Goal: Task Accomplishment & Management: Manage account settings

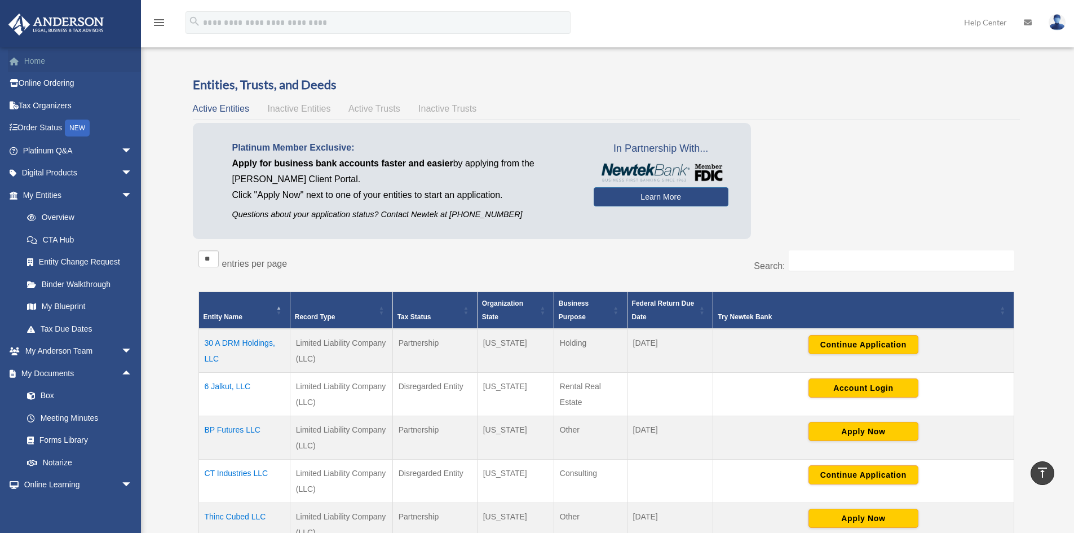
scroll to position [225, 0]
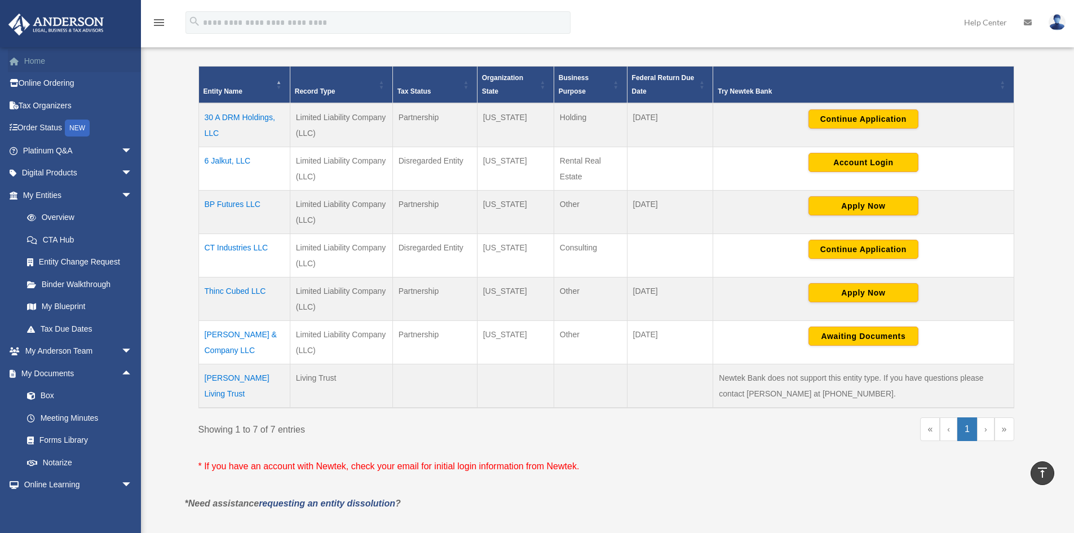
click at [39, 58] on link "Home" at bounding box center [78, 61] width 141 height 23
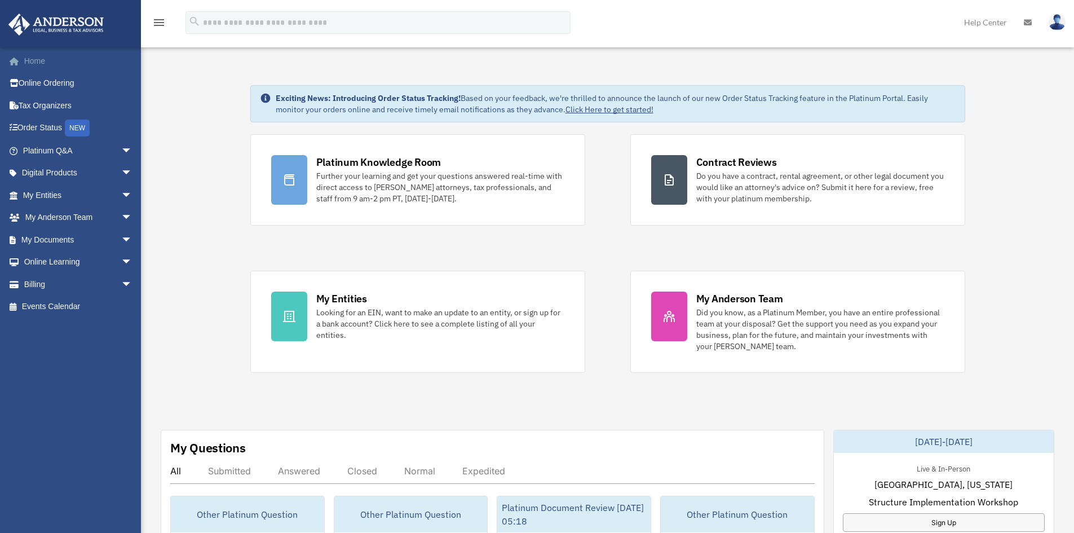
click at [38, 54] on link "Home" at bounding box center [78, 61] width 141 height 23
click at [56, 246] on link "My Documents arrow_drop_down" at bounding box center [78, 239] width 141 height 23
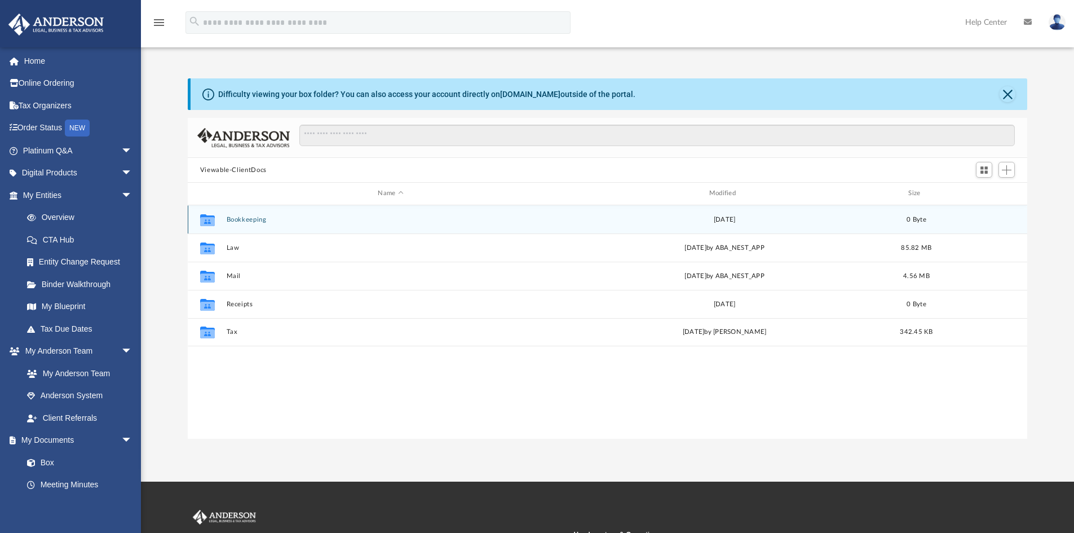
scroll to position [248, 831]
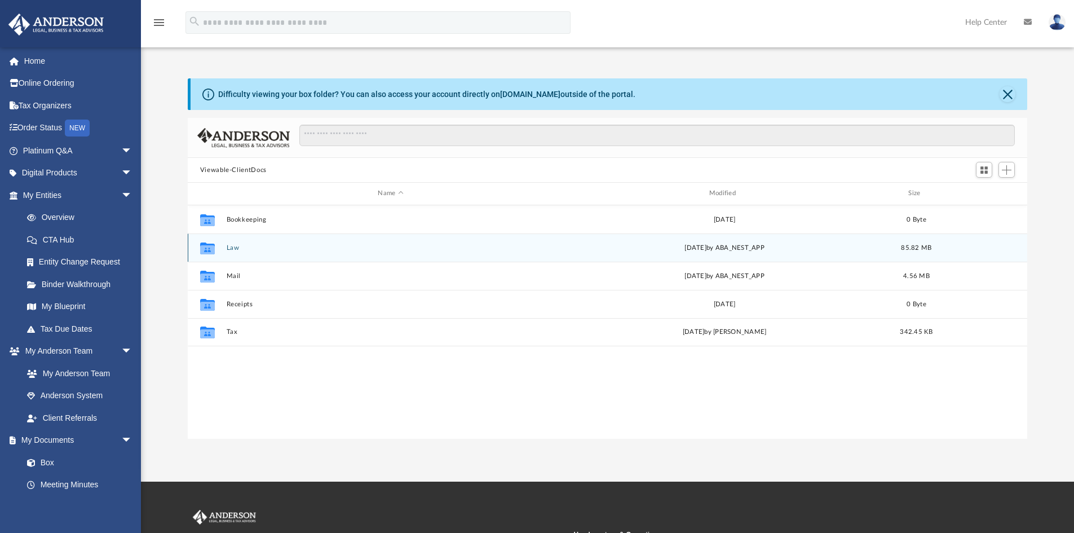
click at [234, 244] on button "Law" at bounding box center [390, 247] width 329 height 7
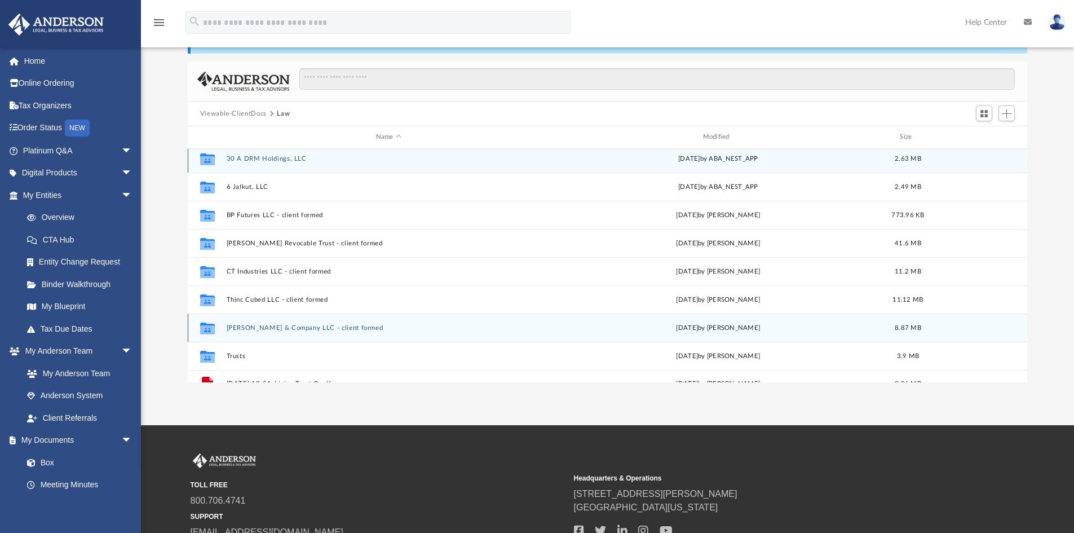
scroll to position [0, 0]
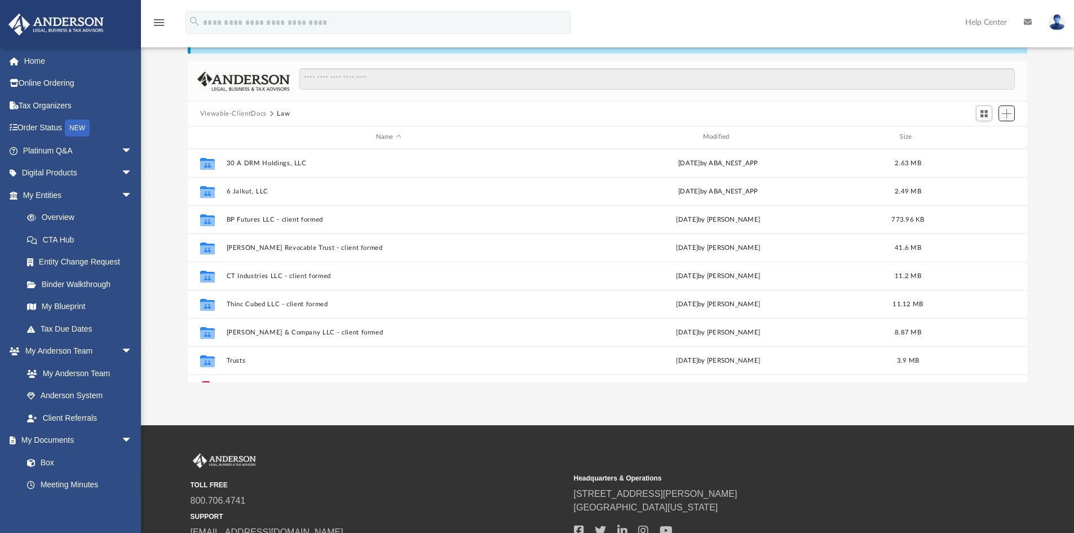
click at [1005, 111] on span "Add" at bounding box center [1007, 114] width 10 height 10
click at [985, 153] on li "New Folder" at bounding box center [990, 154] width 36 height 12
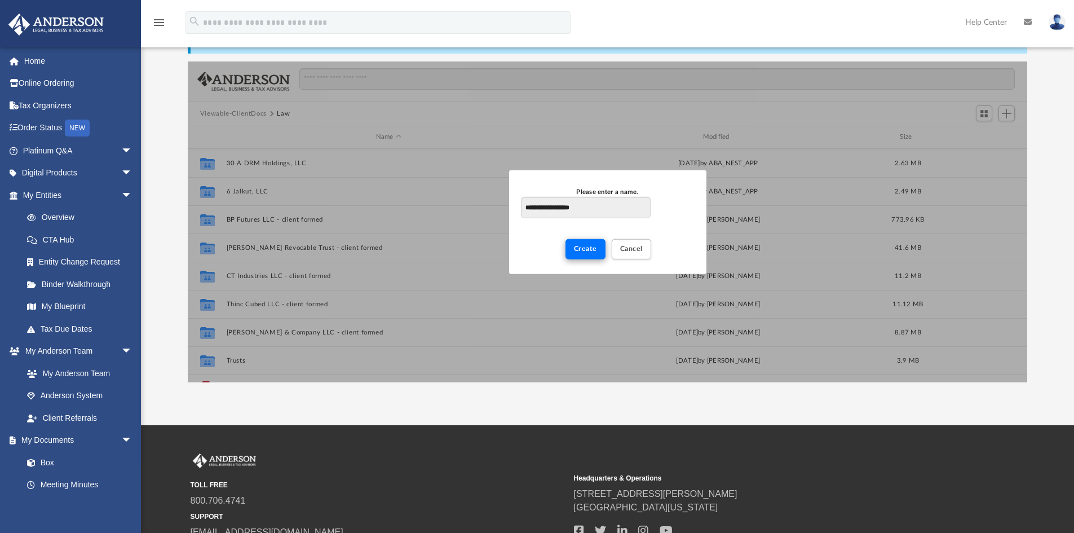
type input "**********"
click at [583, 247] on span "Create" at bounding box center [585, 248] width 23 height 7
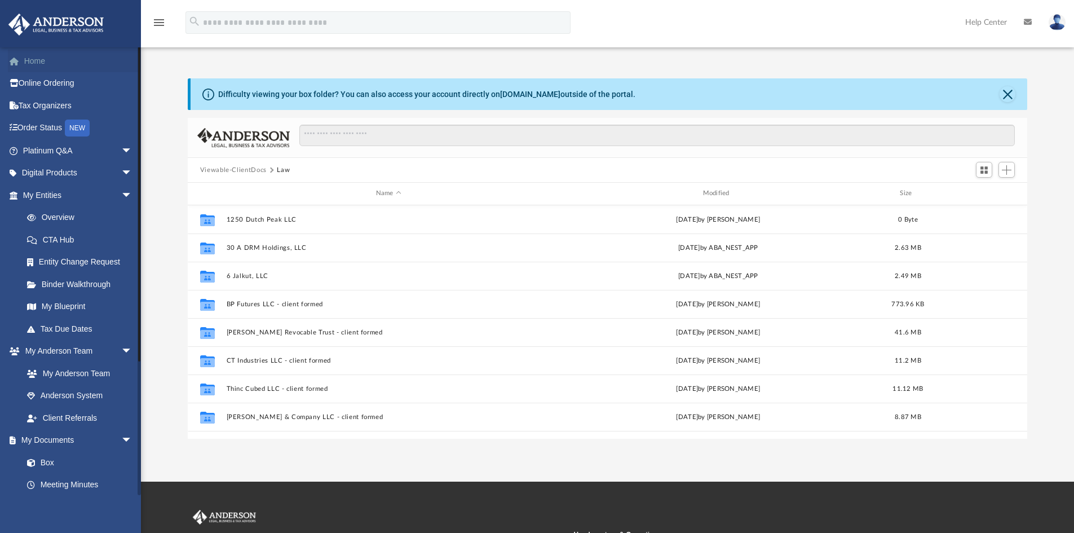
click at [34, 63] on link "Home" at bounding box center [78, 61] width 141 height 23
